Goal: Find specific page/section: Find specific page/section

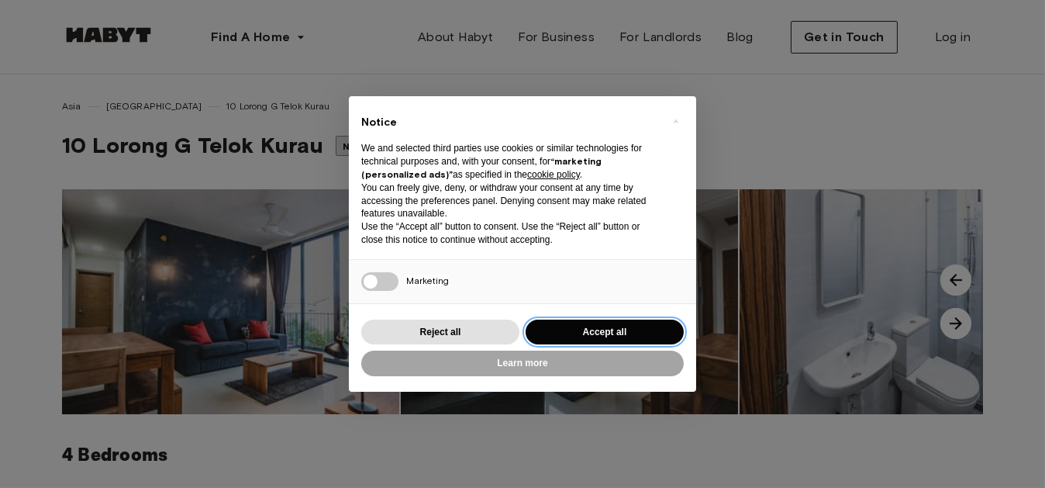
click at [650, 335] on button "Accept all" at bounding box center [605, 333] width 158 height 26
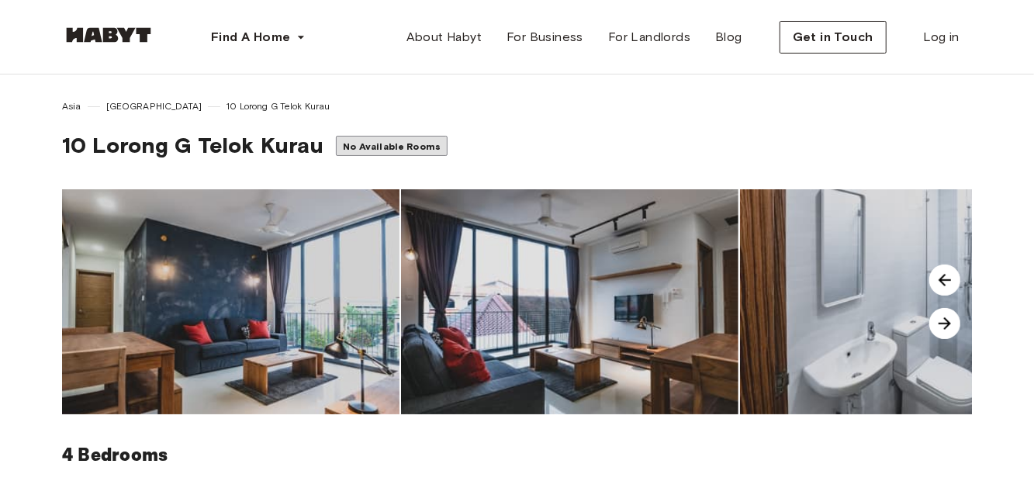
click at [220, 275] on img at bounding box center [230, 301] width 337 height 225
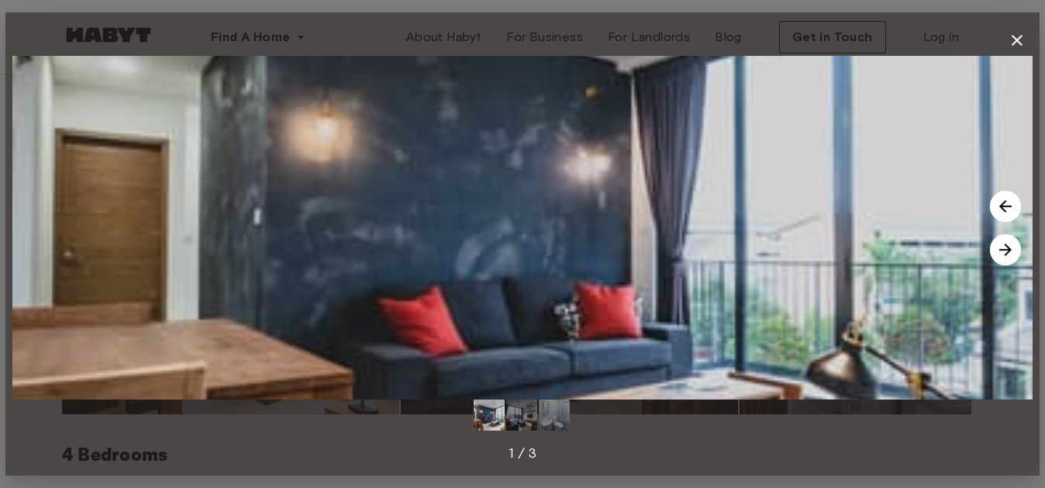
click at [1002, 240] on img at bounding box center [1005, 249] width 31 height 31
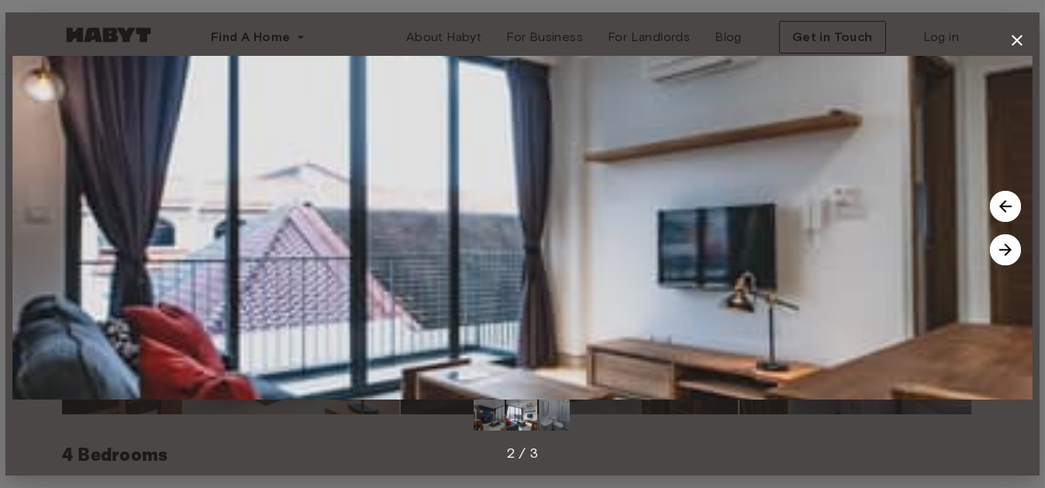
click at [1002, 240] on img at bounding box center [1005, 249] width 31 height 31
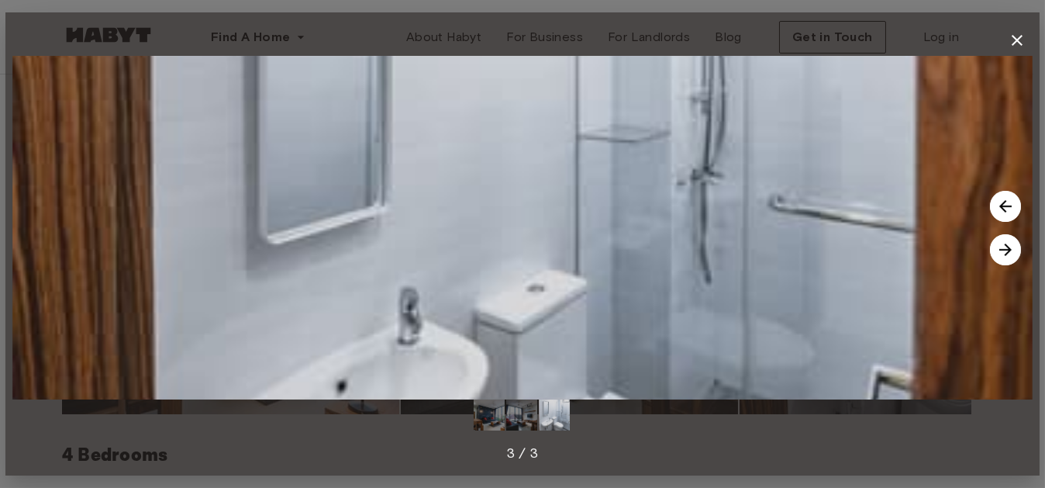
click at [1002, 240] on img at bounding box center [1005, 249] width 31 height 31
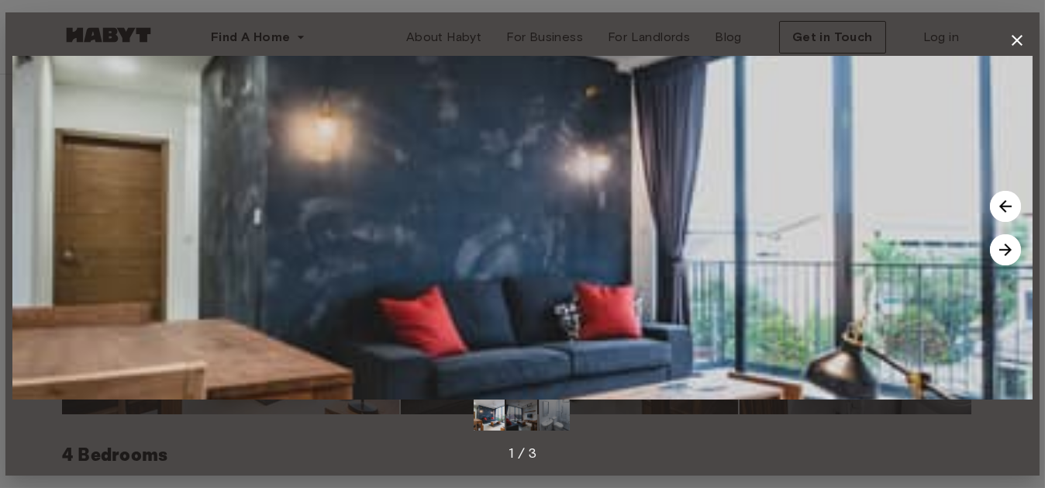
click at [1002, 240] on img at bounding box center [1005, 249] width 31 height 31
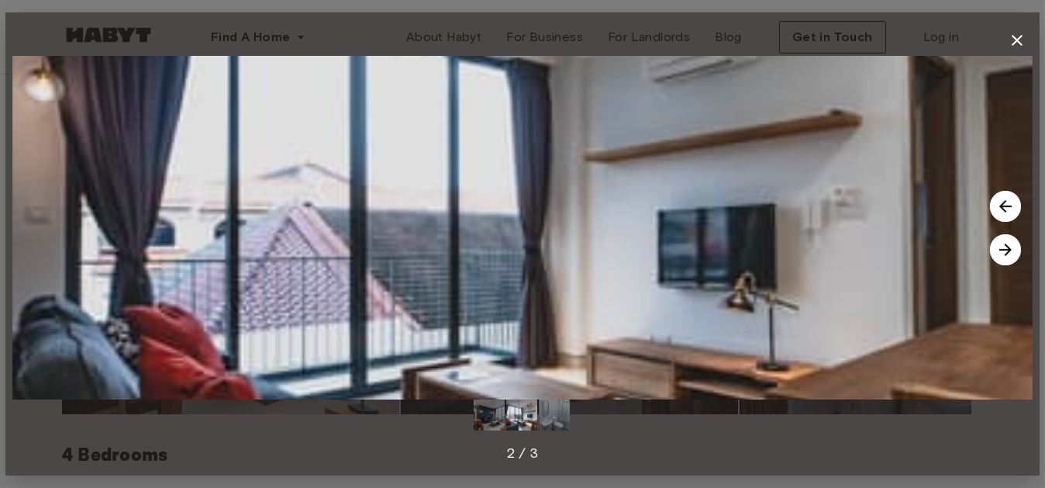
click at [1002, 240] on img at bounding box center [1005, 249] width 31 height 31
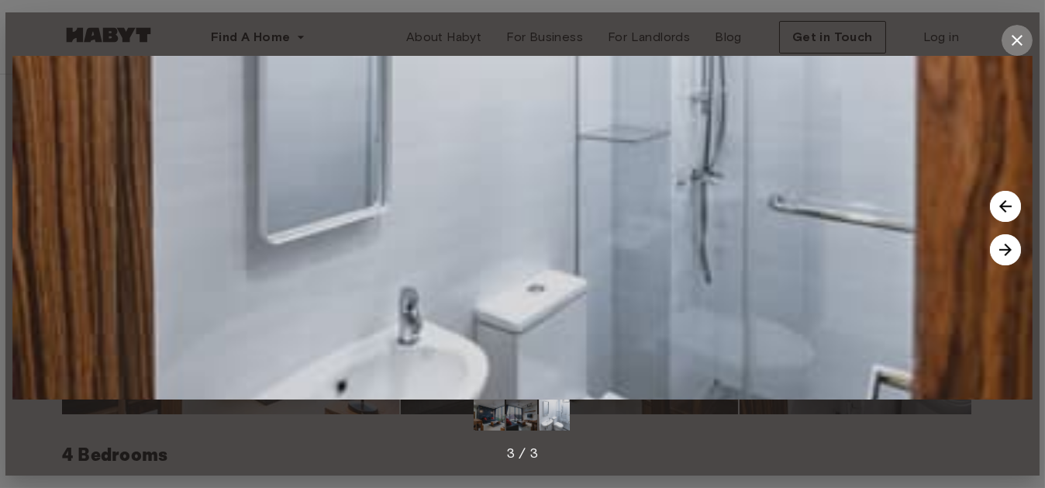
click at [1014, 37] on icon "button" at bounding box center [1017, 40] width 11 height 11
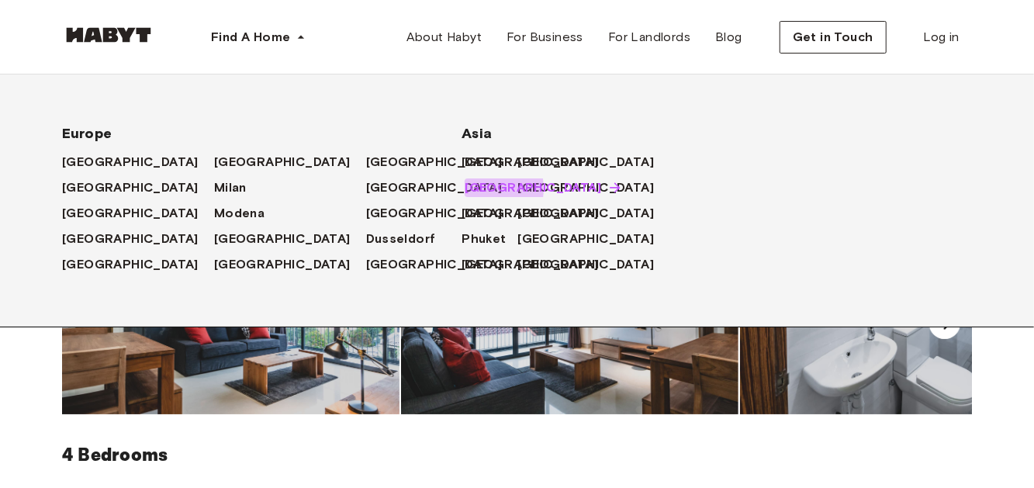
click at [474, 189] on span "[GEOGRAPHIC_DATA]" at bounding box center [533, 187] width 136 height 19
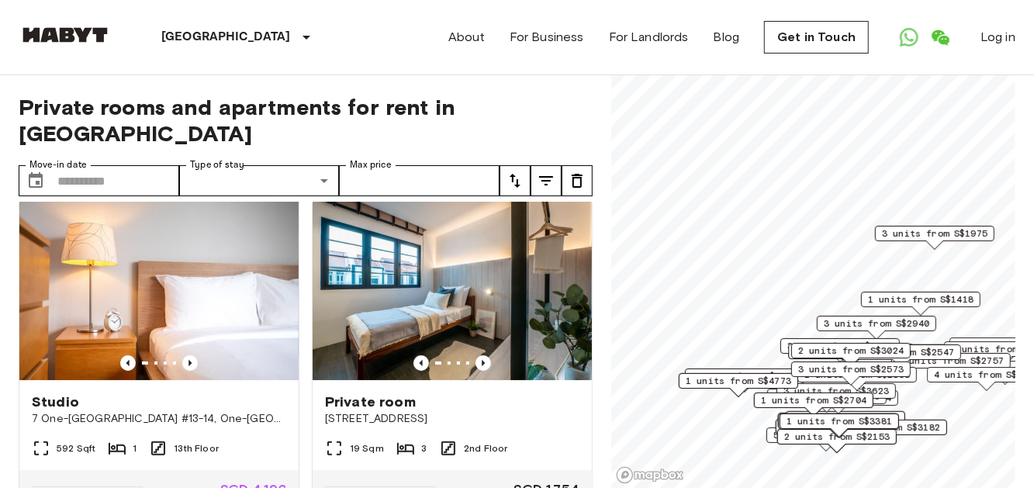
scroll to position [388, 0]
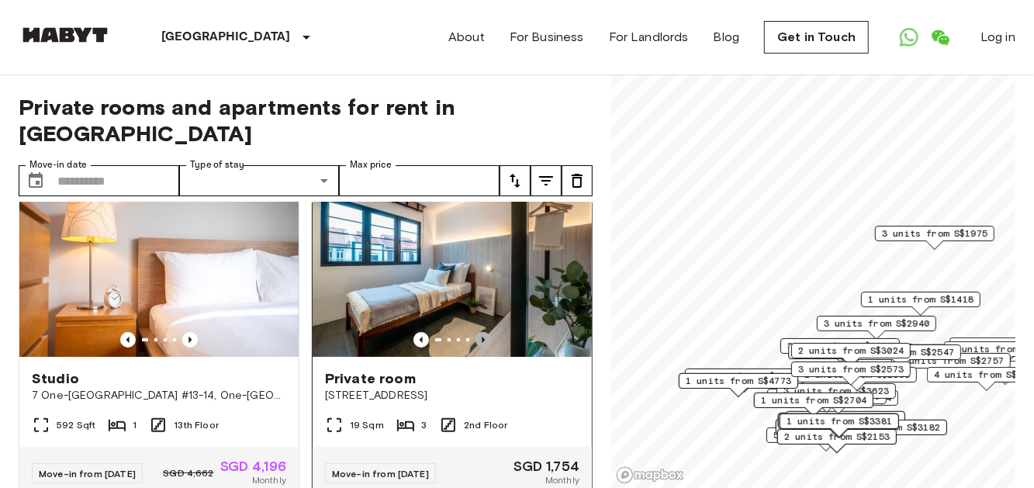
click at [482, 337] on icon "Previous image" at bounding box center [483, 340] width 3 height 6
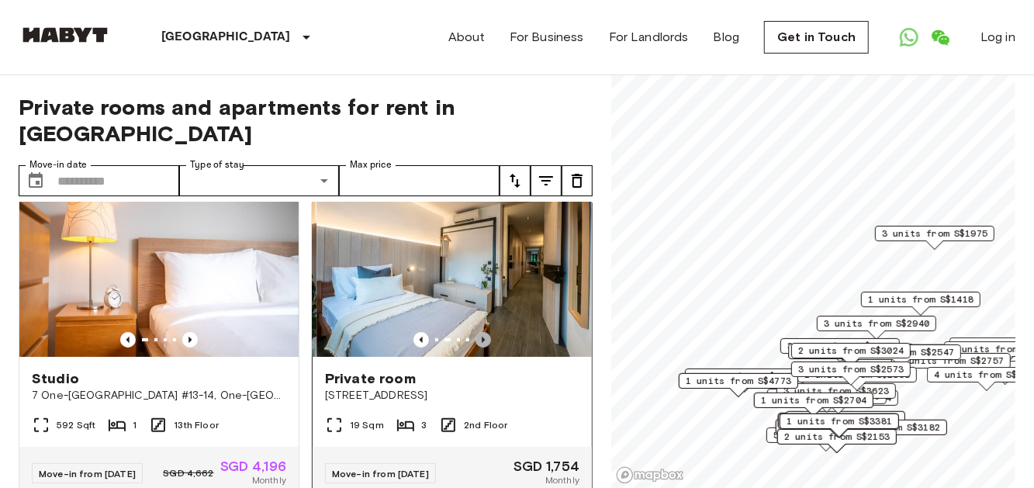
click at [482, 337] on icon "Previous image" at bounding box center [483, 340] width 3 height 6
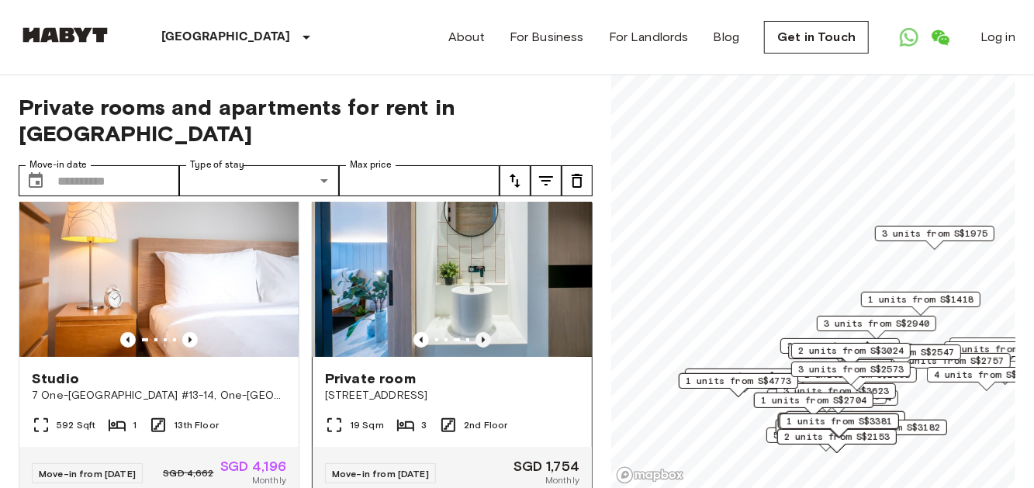
click at [482, 337] on icon "Previous image" at bounding box center [483, 340] width 3 height 6
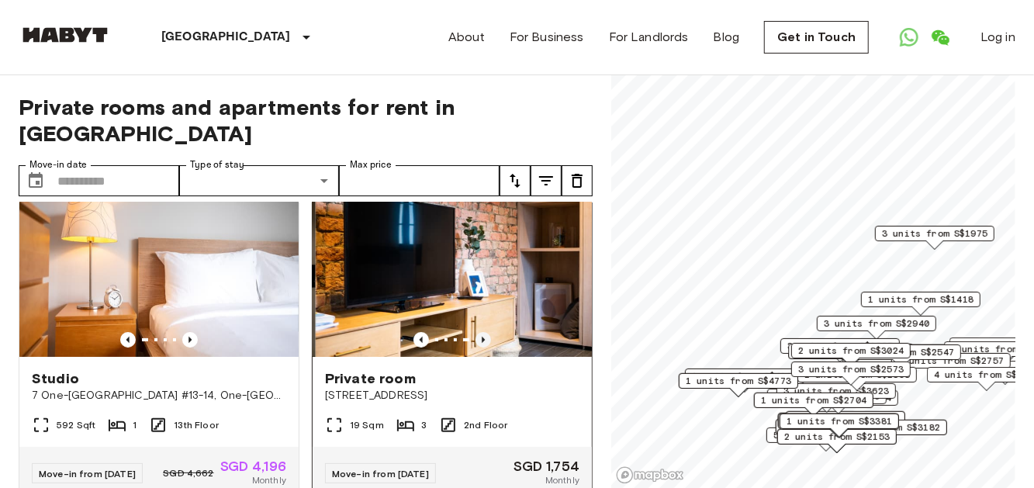
click at [482, 337] on icon "Previous image" at bounding box center [483, 340] width 3 height 6
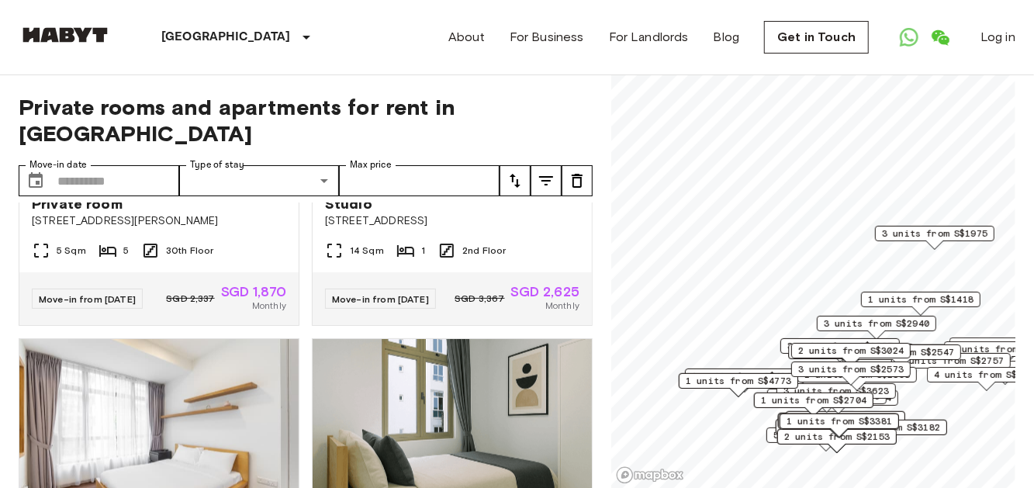
scroll to position [1861, 0]
